Goal: Information Seeking & Learning: Learn about a topic

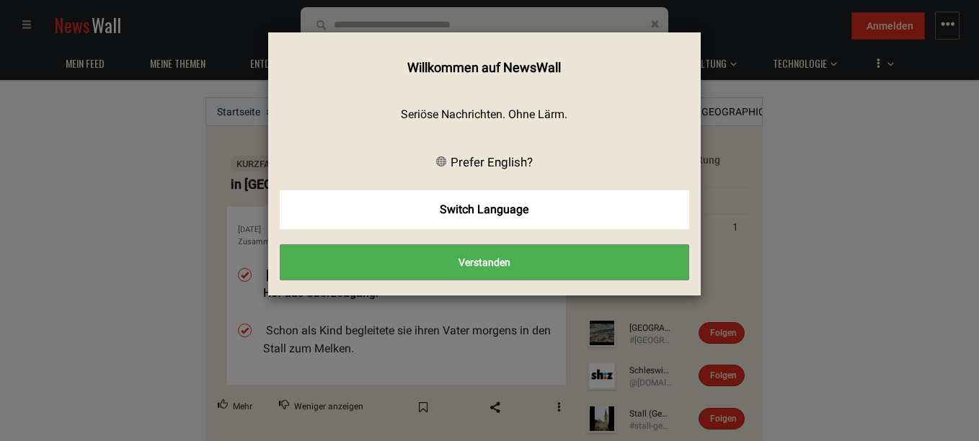
click at [569, 269] on button "Verstanden" at bounding box center [485, 262] width 410 height 36
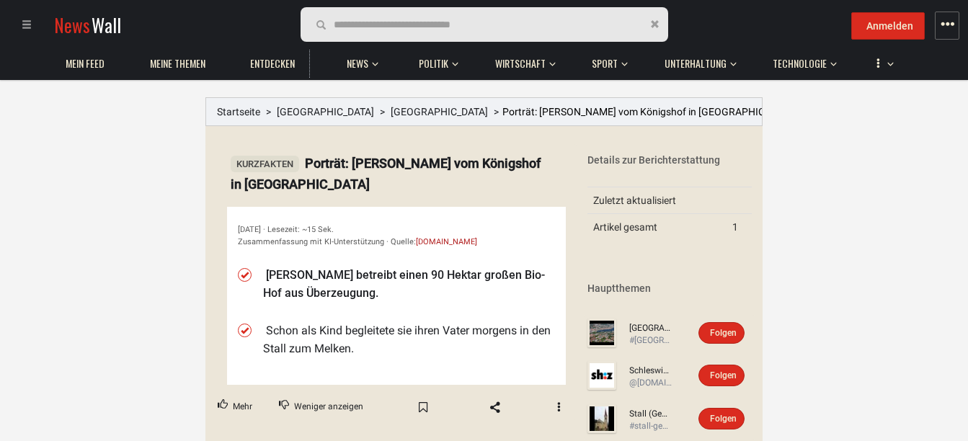
click at [348, 278] on li "[PERSON_NAME] betreibt einen 90 Hektar großen Bio-Hof aus Überzeugung." at bounding box center [409, 284] width 292 height 37
click at [638, 231] on td "Artikel gesamt" at bounding box center [657, 227] width 138 height 27
click at [619, 222] on td "Artikel gesamt" at bounding box center [657, 227] width 138 height 27
click at [416, 333] on li "Schon als Kind begleitete sie ihren Vater morgens in den Stall zum Melken." at bounding box center [409, 340] width 292 height 37
click at [655, 158] on div "Details zur Berichterstattung" at bounding box center [670, 160] width 164 height 14
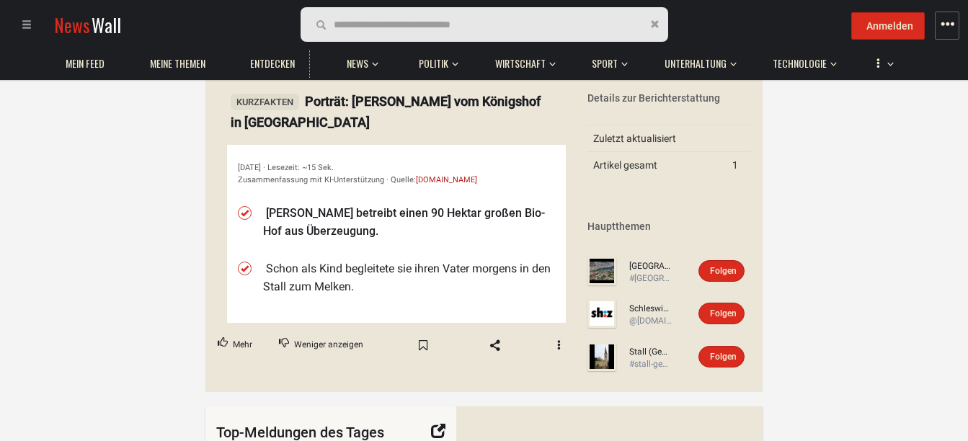
scroll to position [58, 0]
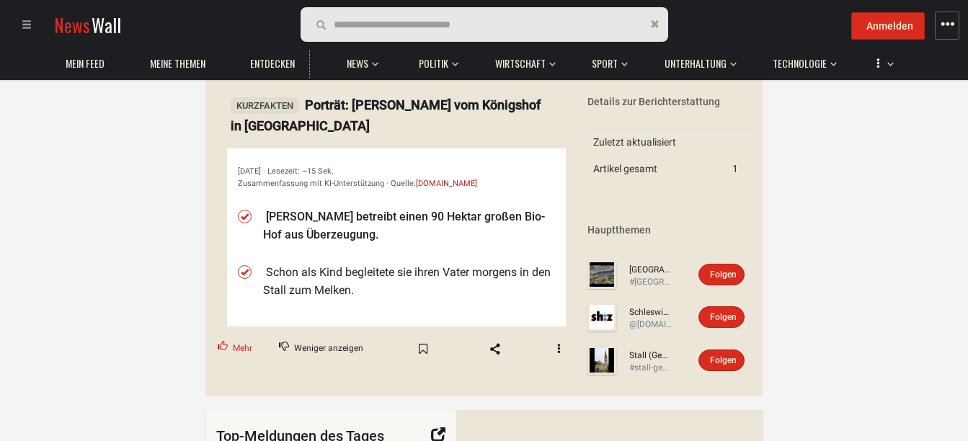
click at [234, 345] on span "Mehr" at bounding box center [242, 349] width 19 height 19
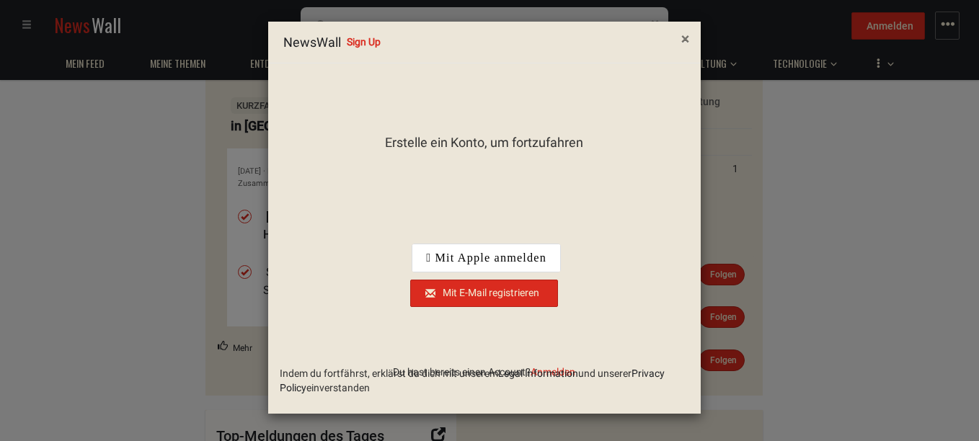
click at [679, 40] on button "×" at bounding box center [686, 39] width 30 height 37
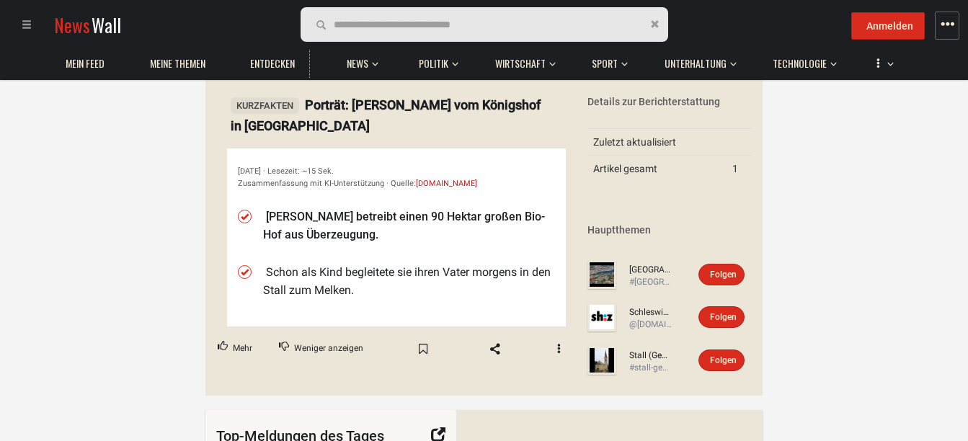
click at [528, 197] on div "[DATE] · Lesezeit: ~15 Sek. Zusammenfassung mit KI-Unterstützung · Quelle: [DOM…" at bounding box center [396, 238] width 339 height 178
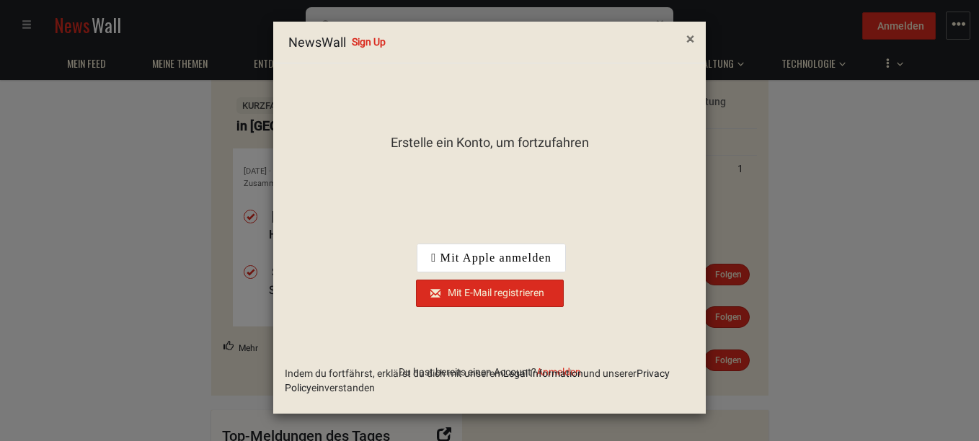
click at [691, 40] on span "×" at bounding box center [691, 38] width 8 height 17
